Goal: Task Accomplishment & Management: Manage account settings

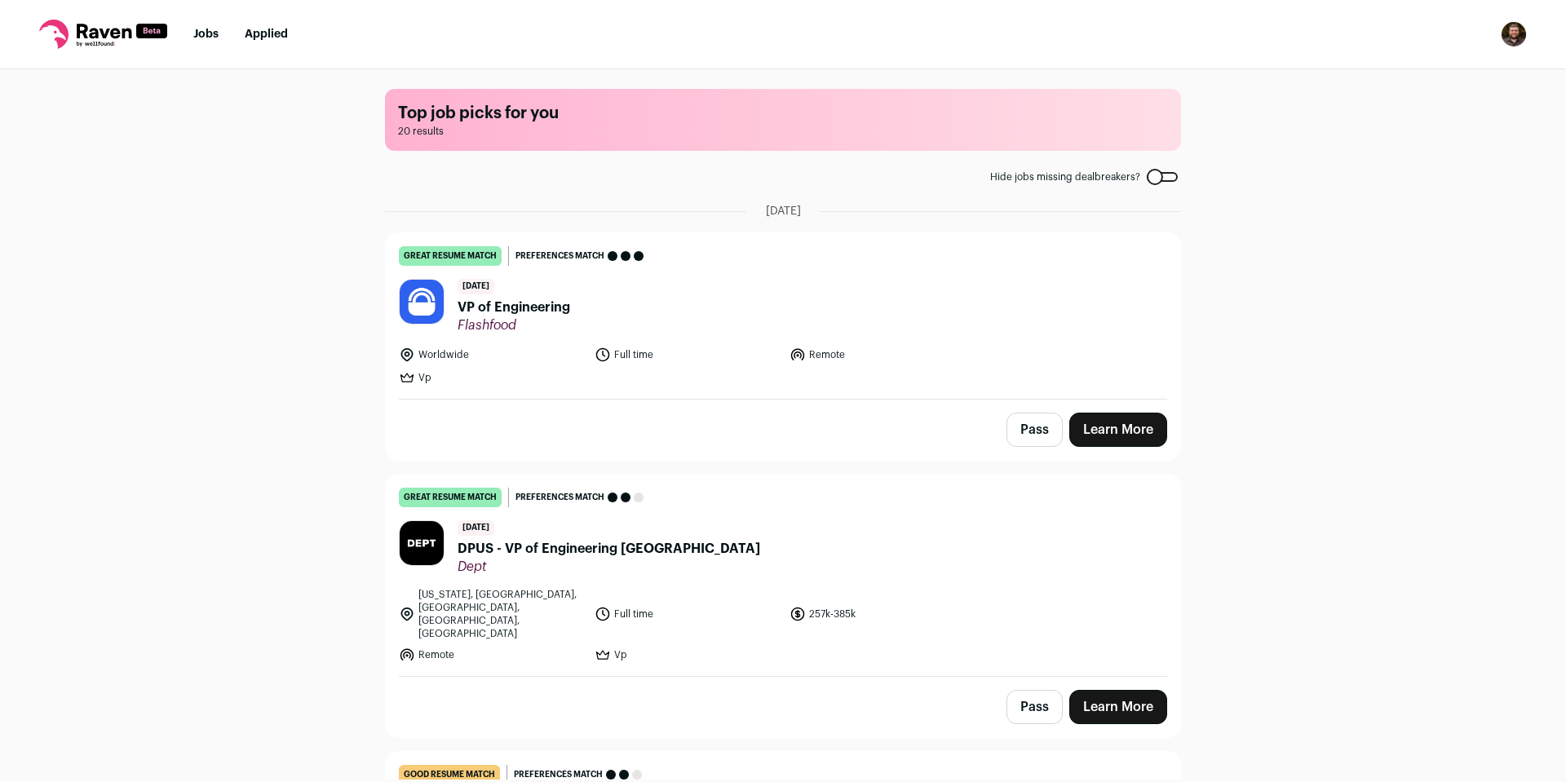
click at [1509, 33] on img "Open dropdown" at bounding box center [1514, 34] width 26 height 26
click at [1449, 71] on link "Settings" at bounding box center [1436, 75] width 180 height 39
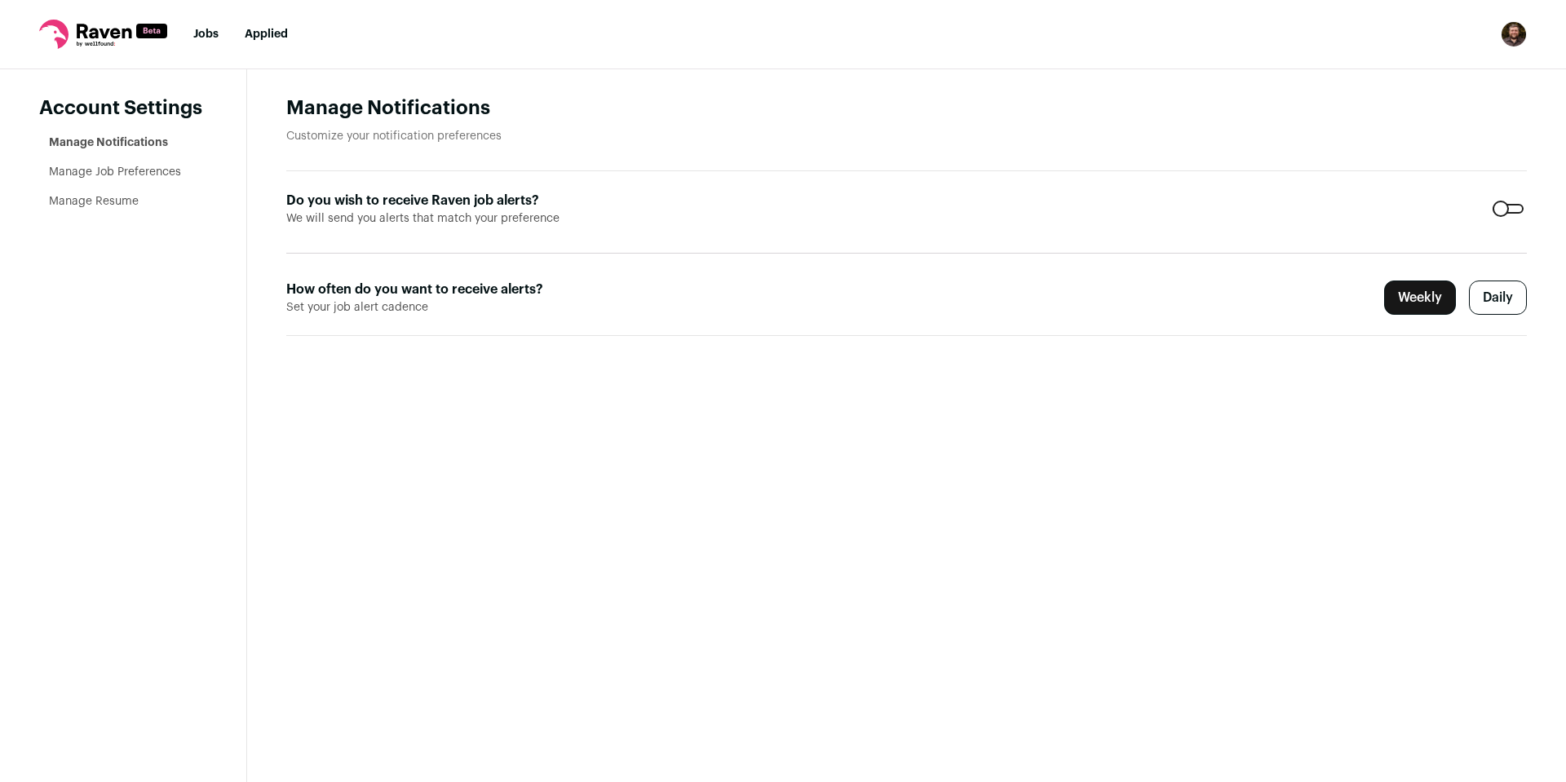
click at [130, 175] on link "Manage Job Preferences" at bounding box center [115, 171] width 132 height 11
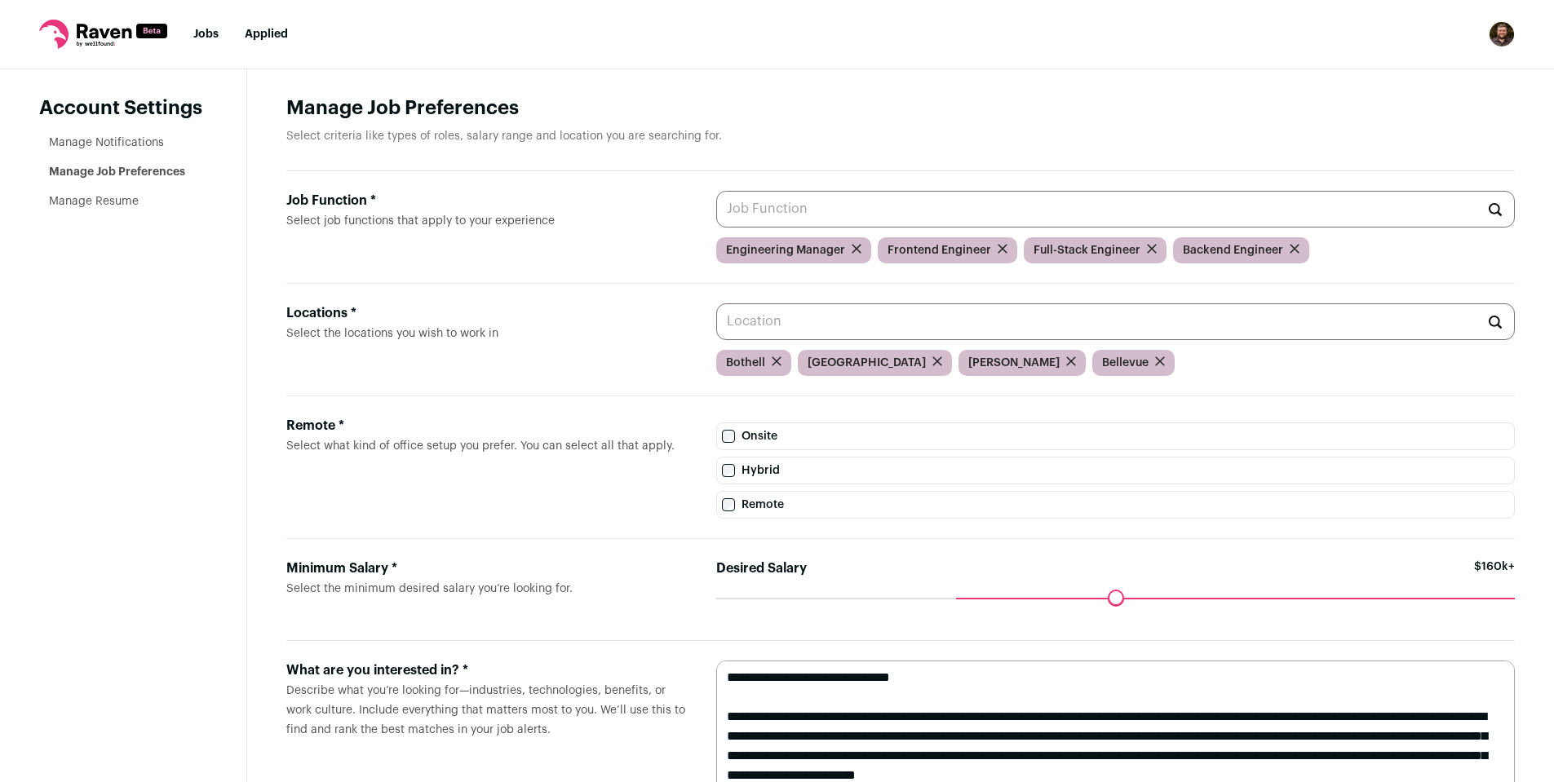
click at [781, 215] on input "Job Function * Select job functions that apply to your experience" at bounding box center [1115, 209] width 798 height 37
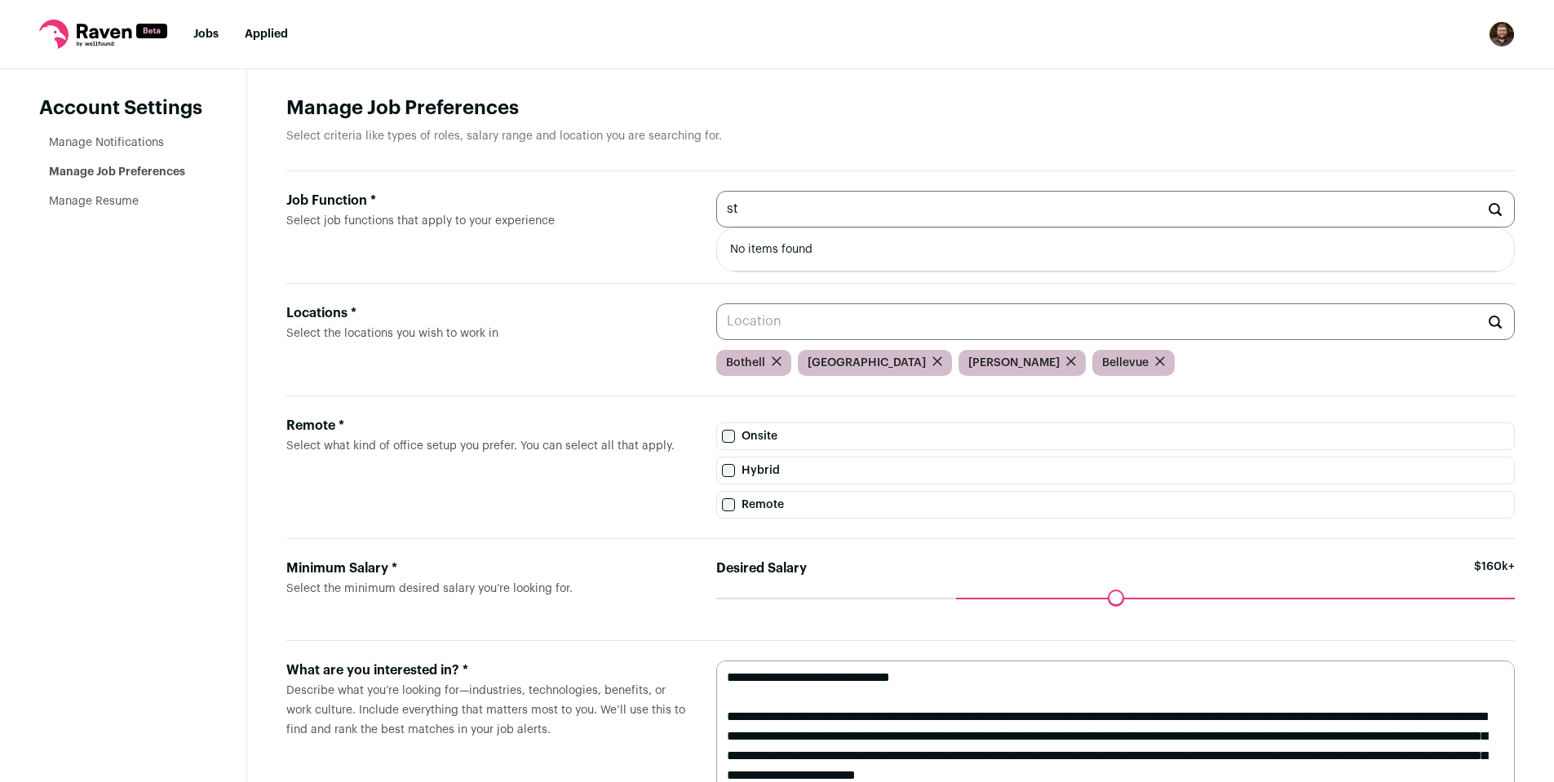
type input "s"
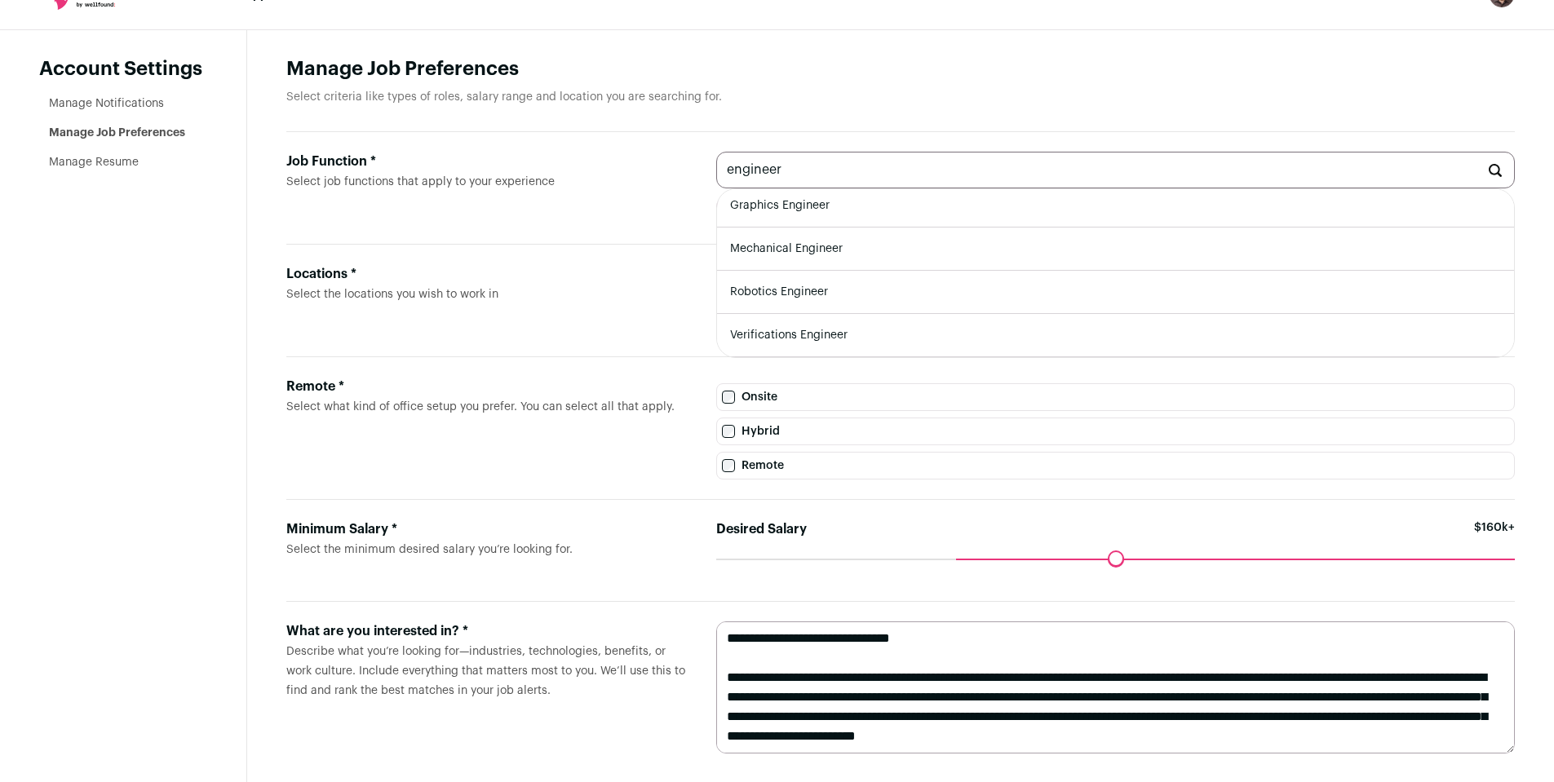
scroll to position [61, 0]
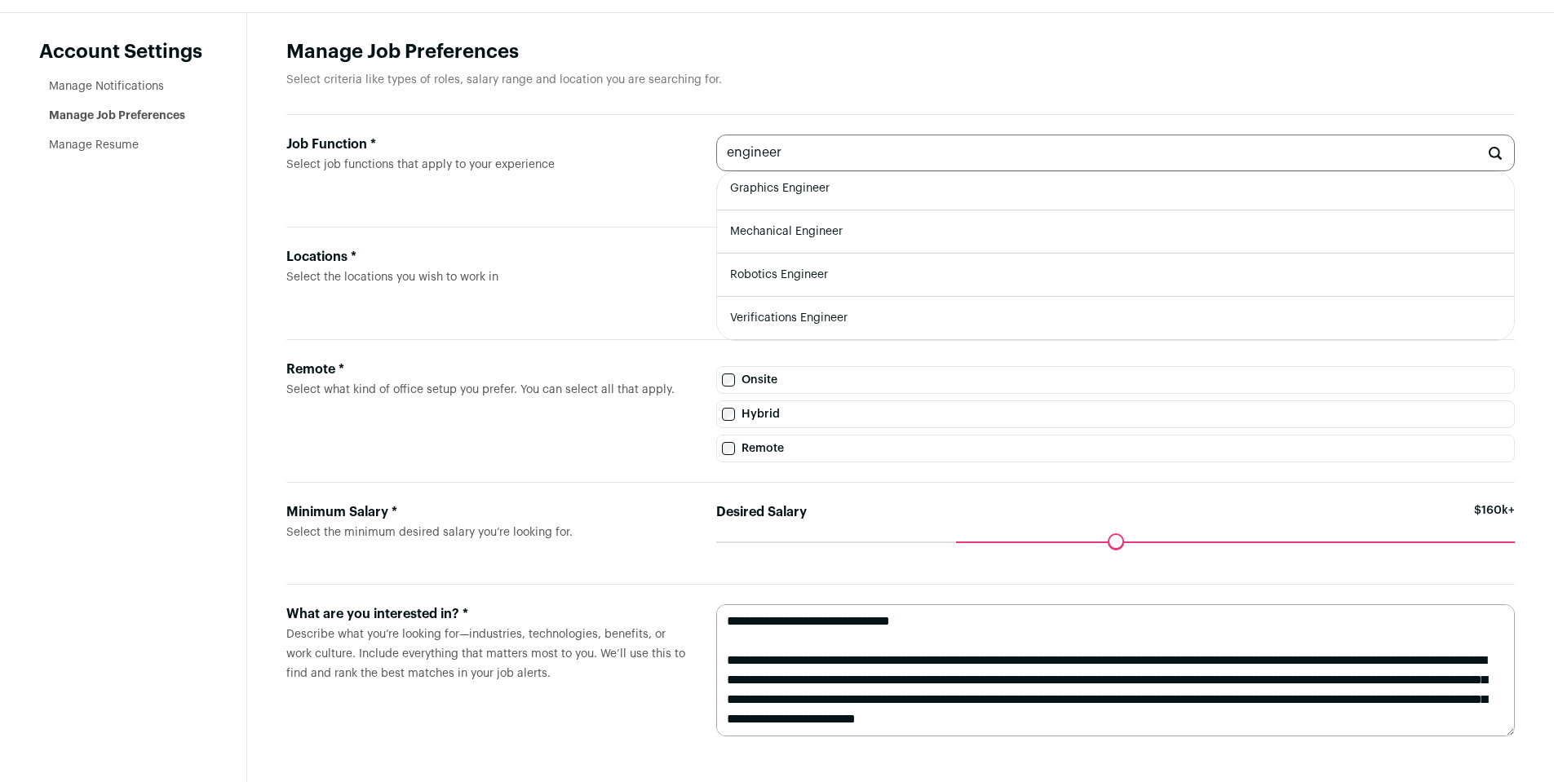
type input "engineer"
click at [630, 263] on div "Locations *" at bounding box center [488, 257] width 404 height 20
click at [716, 263] on input "Locations * Select the locations you wish to work in" at bounding box center [1115, 265] width 798 height 37
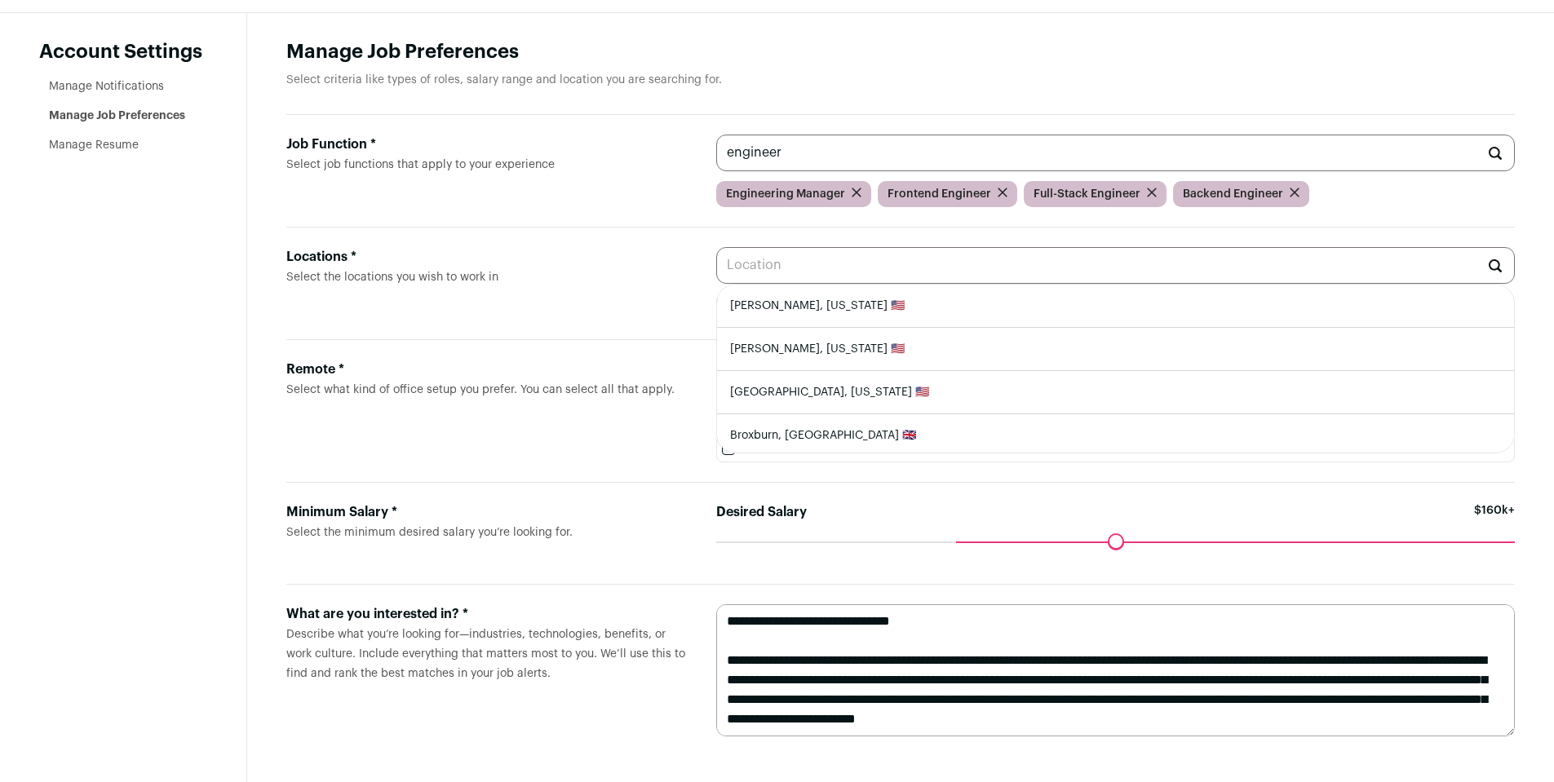
click at [785, 146] on input "engineer" at bounding box center [1115, 153] width 798 height 37
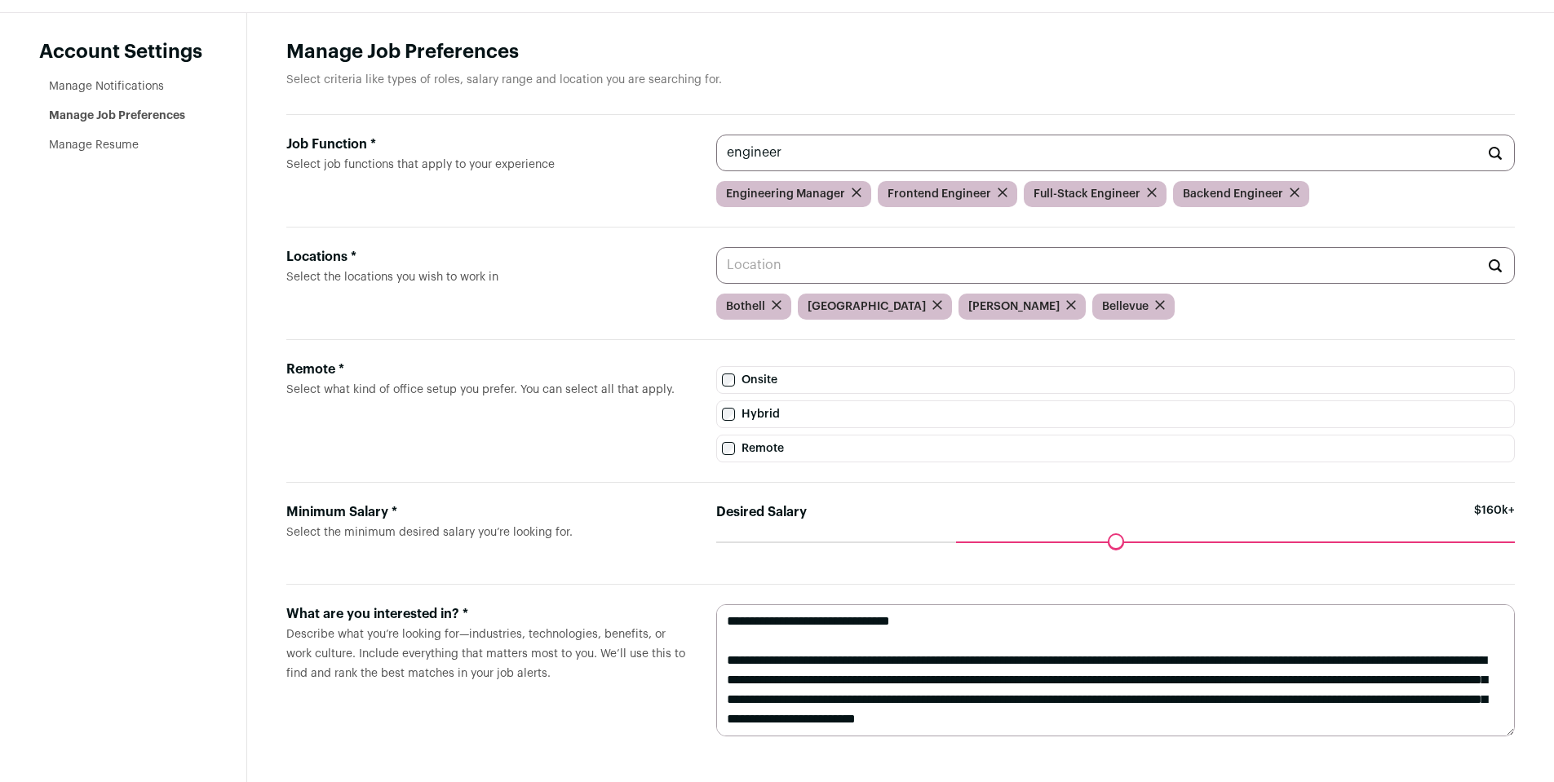
click at [975, 267] on input "Locations * Select the locations you wish to work in" at bounding box center [1115, 265] width 798 height 37
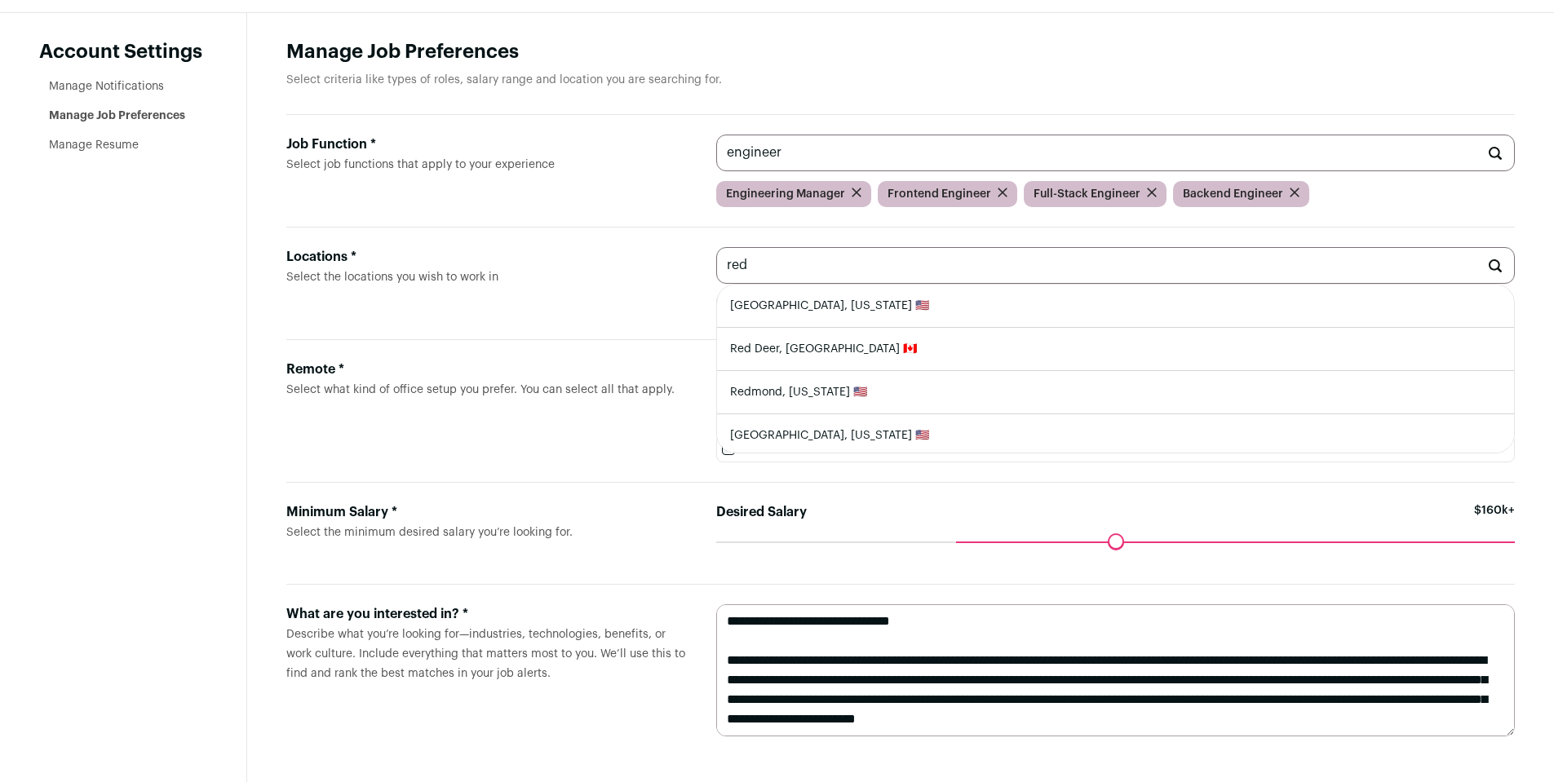
click at [853, 400] on li "Redmond, Washington 🇺🇸" at bounding box center [1115, 392] width 797 height 43
type input "Redmond, Washington 🇺🇸"
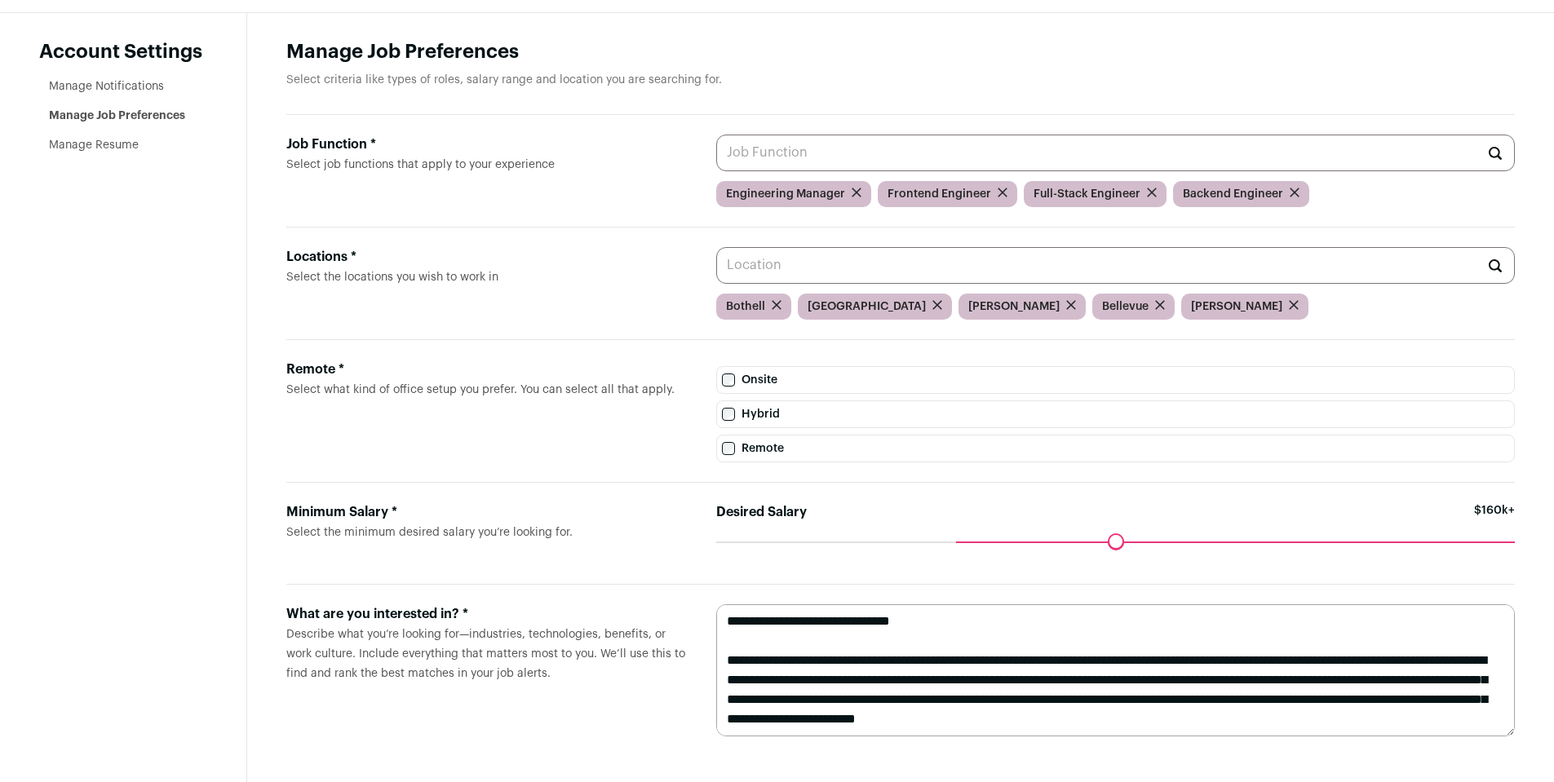
click at [650, 475] on form "Remote * Select what kind of office setup you prefer. You can select all that a…" at bounding box center [900, 411] width 1228 height 143
drag, startPoint x: 961, startPoint y: 543, endPoint x: 1036, endPoint y: 554, distance: 76.6
click at [1036, 541] on input "Desired Salary" at bounding box center [1115, 541] width 798 height 0
click at [671, 567] on form "Minimum Salary * Select the minimum desired salary you’re looking for. Desired …" at bounding box center [900, 534] width 1228 height 102
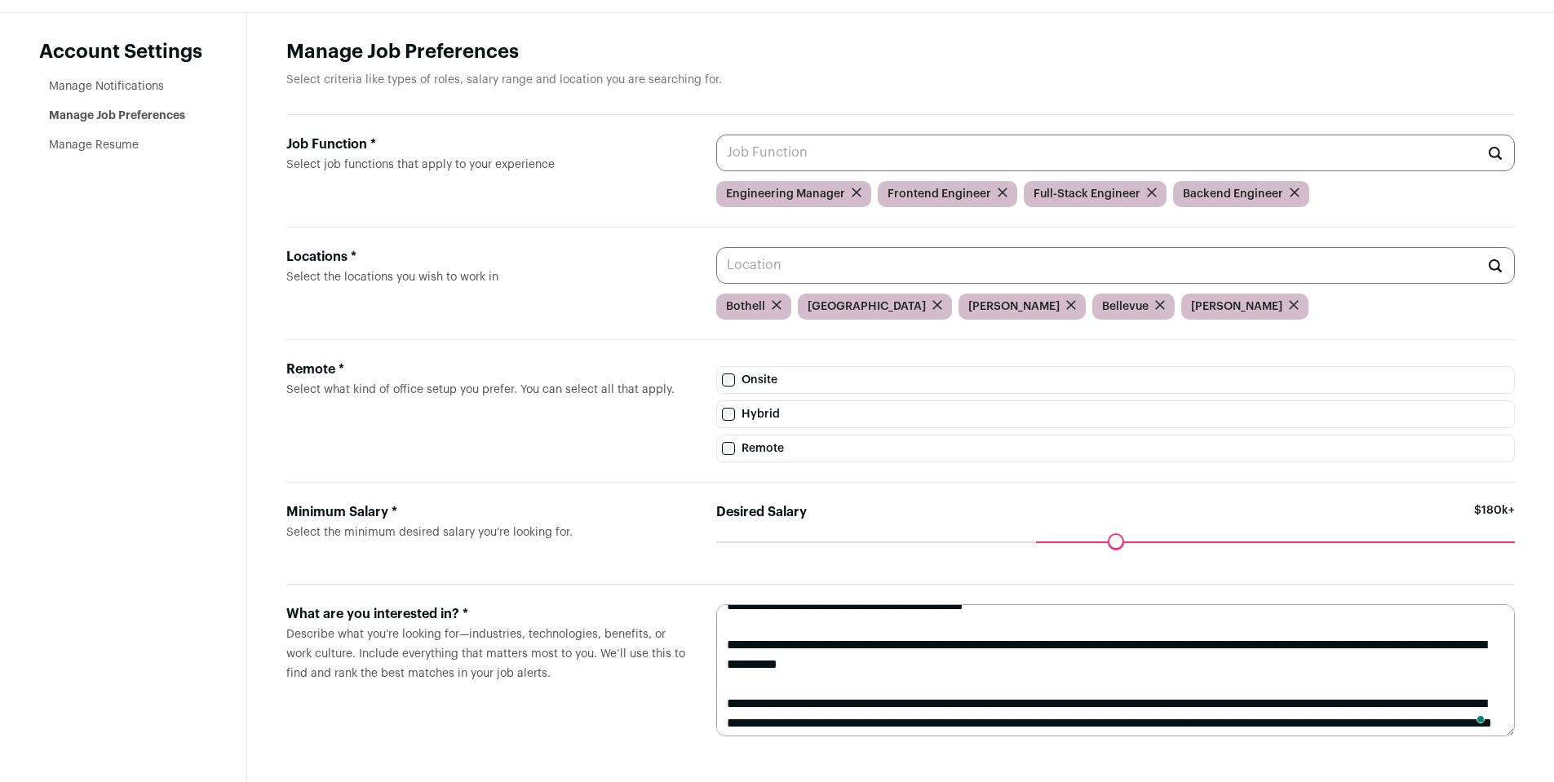
scroll to position [0, 0]
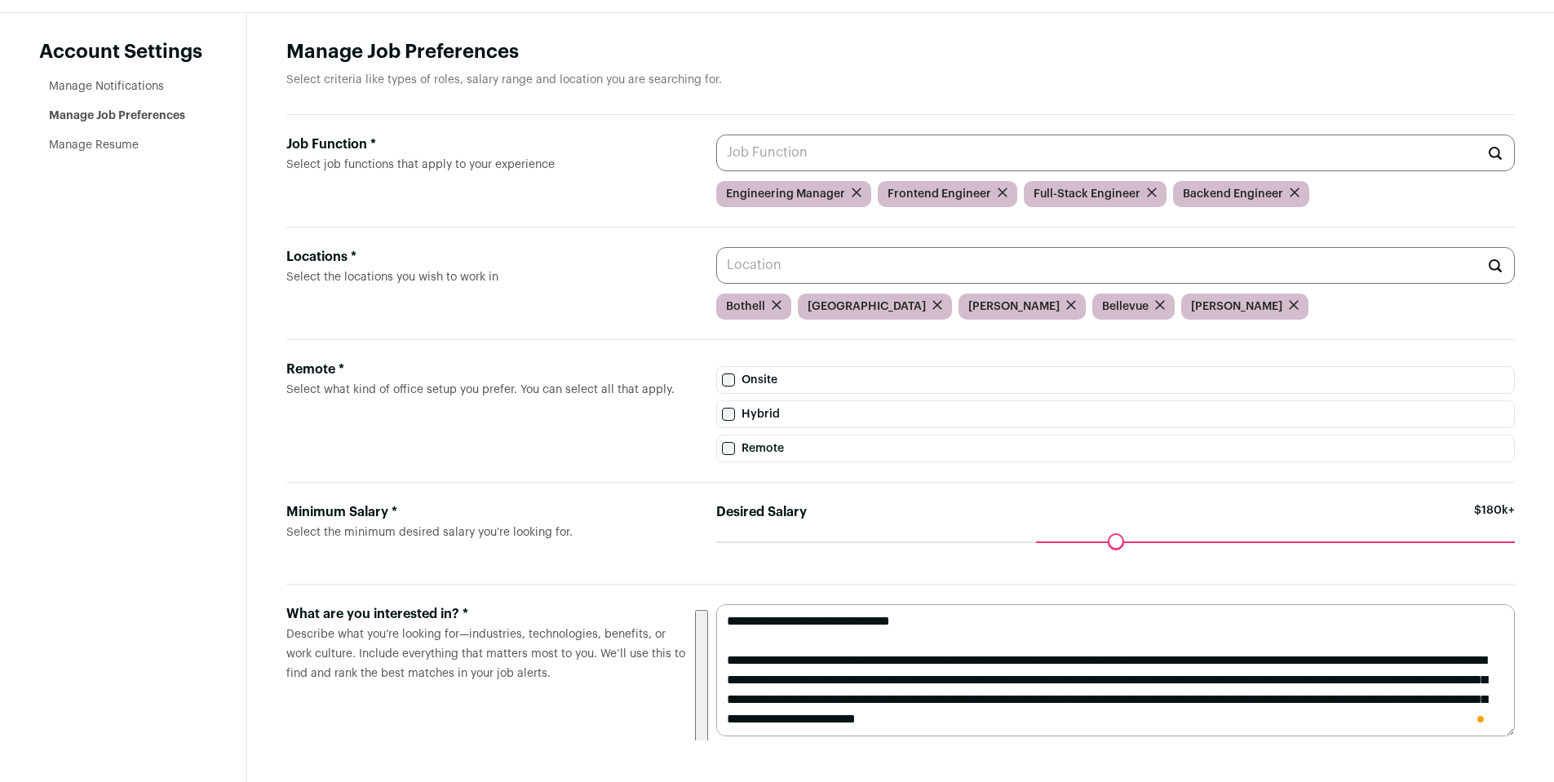
drag, startPoint x: 1055, startPoint y: 723, endPoint x: 726, endPoint y: 620, distance: 345.4
click at [726, 620] on textarea "To enrich screen reader interactions, please activate Accessibility in Grammarl…" at bounding box center [1115, 670] width 798 height 132
drag, startPoint x: 575, startPoint y: 674, endPoint x: 259, endPoint y: 608, distance: 323.1
click at [259, 608] on main "Manage Job Preferences Select criteria like types of roles, salary range and lo…" at bounding box center [900, 397] width 1306 height 769
copy label "What are you interested in? * Describe what you’re looking for—industries, tech…"
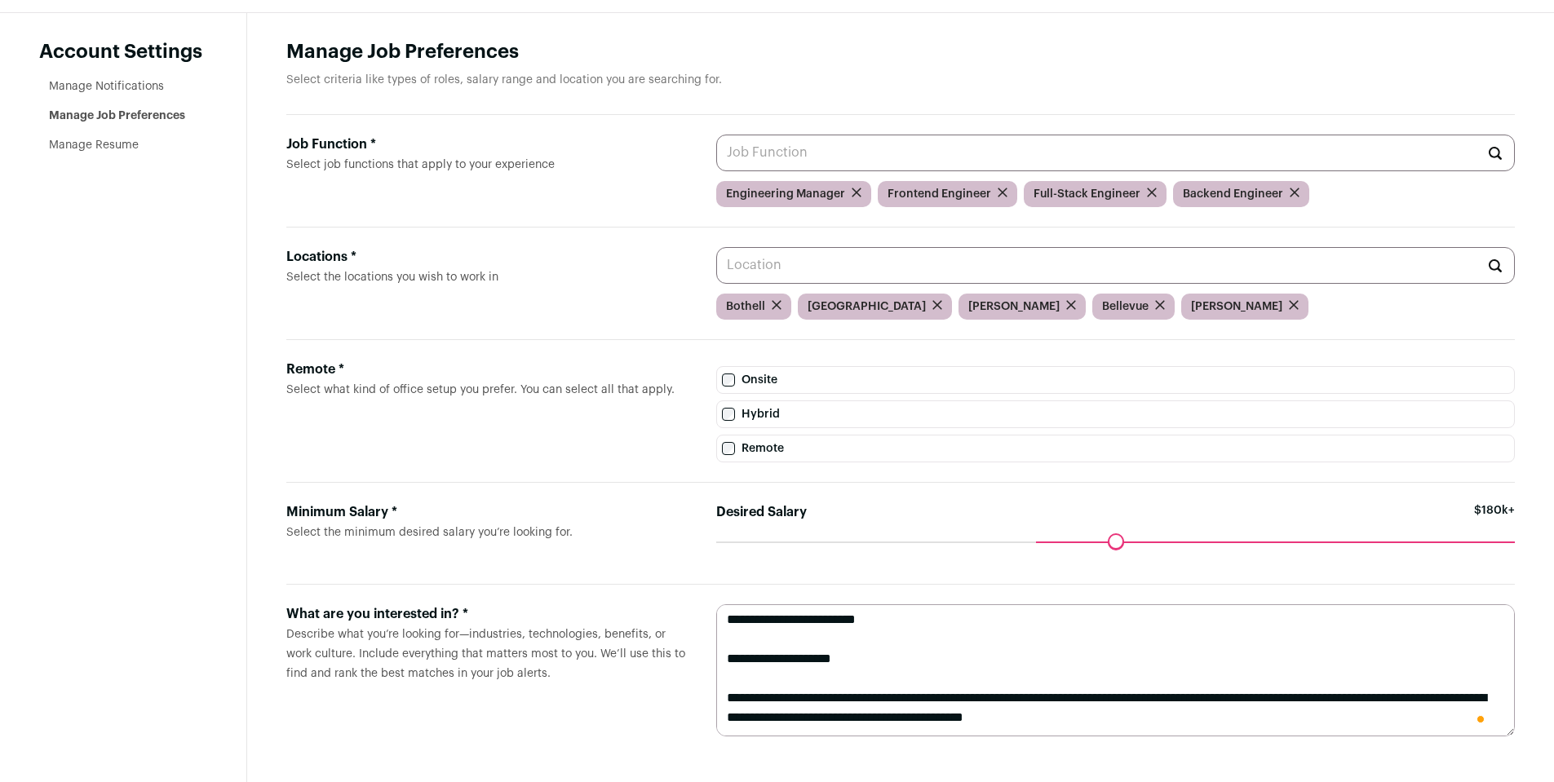
scroll to position [245, 0]
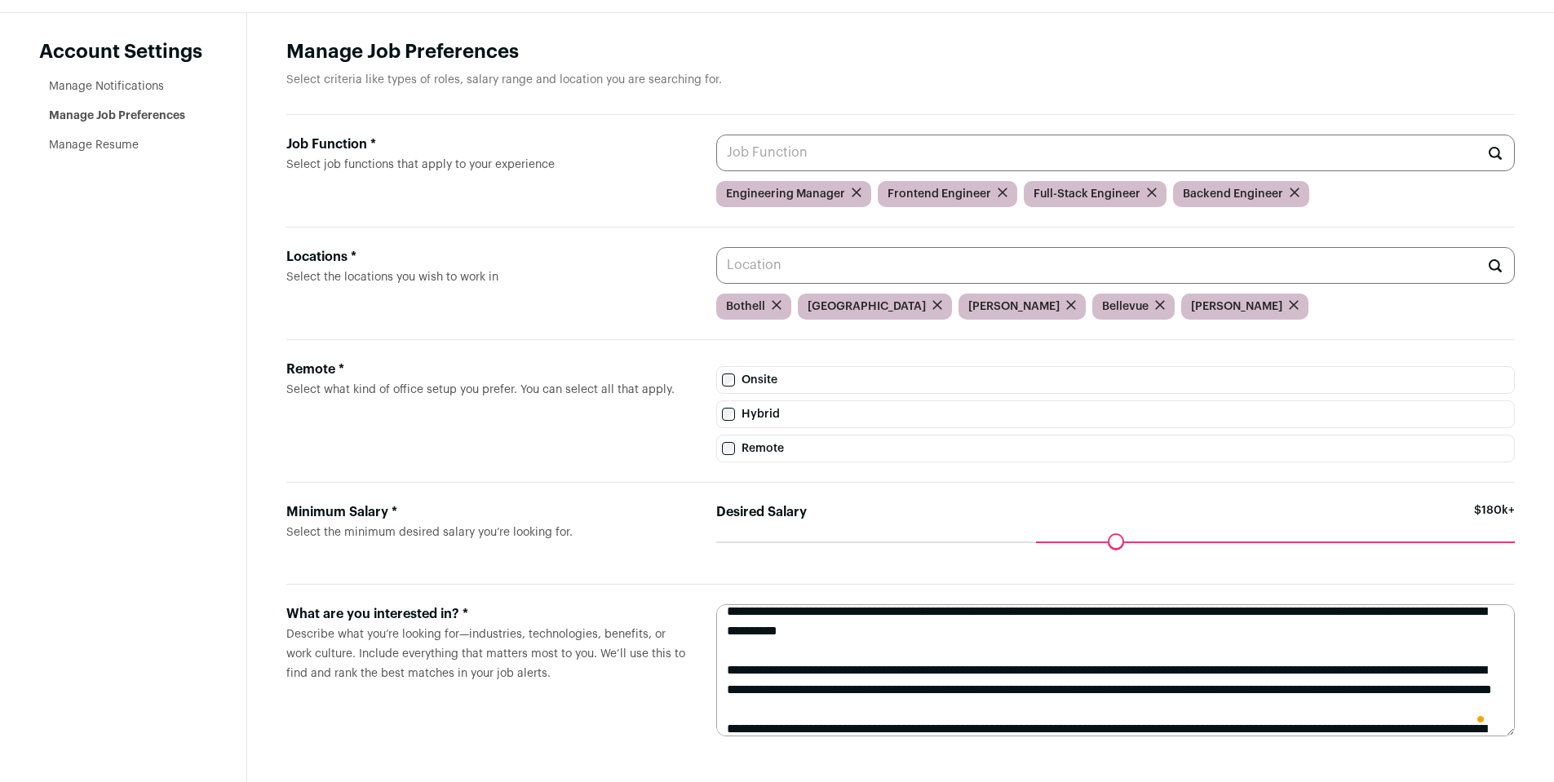
click at [1063, 658] on textarea "To enrich screen reader interactions, please activate Accessibility in Grammarl…" at bounding box center [1115, 670] width 798 height 132
